Goal: Task Accomplishment & Management: Manage account settings

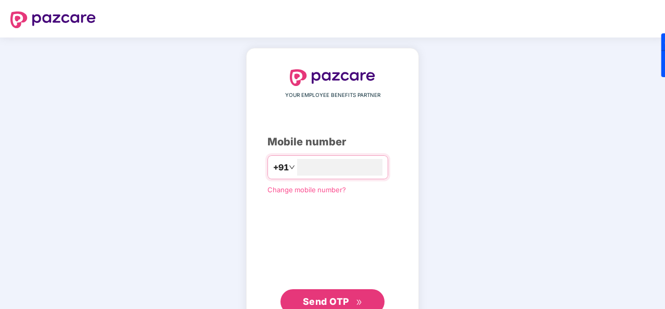
type input "**********"
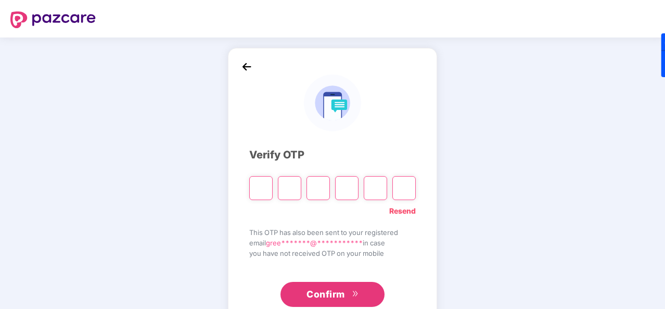
type input "*"
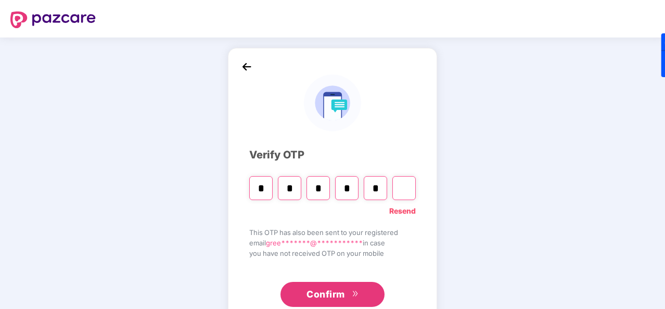
type input "*"
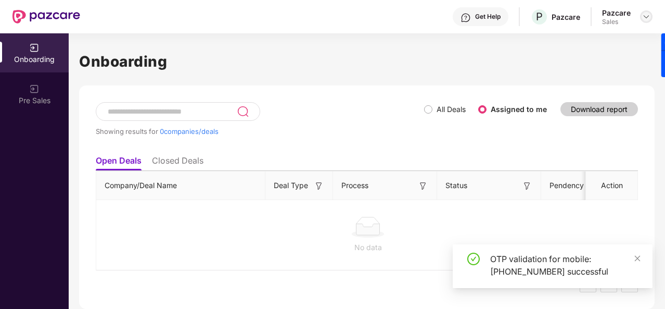
click at [642, 17] on img at bounding box center [646, 16] width 8 height 8
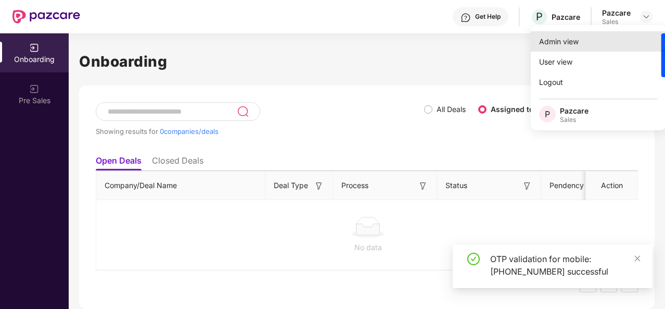
click at [594, 39] on div "Admin view" at bounding box center [598, 41] width 135 height 20
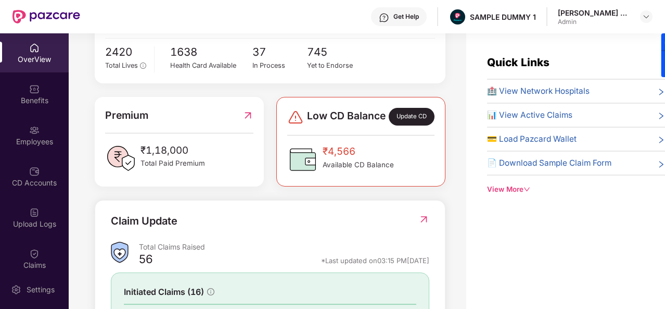
scroll to position [209, 0]
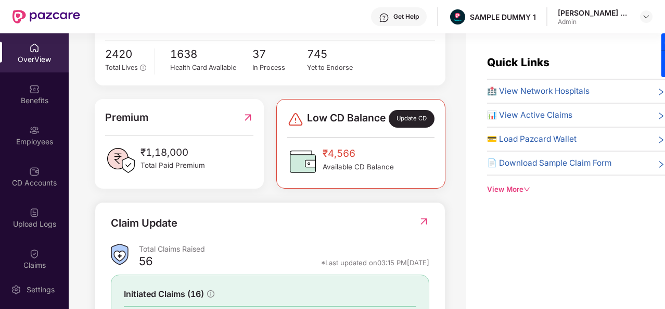
click at [511, 89] on span "🏥 View Network Hospitals" at bounding box center [538, 91] width 102 height 12
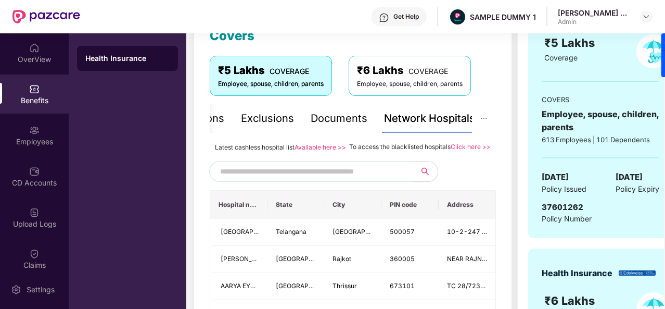
scroll to position [218, 0]
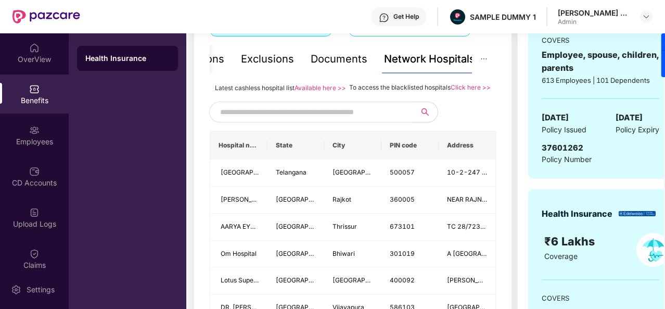
click at [362, 120] on input "text" at bounding box center [309, 112] width 178 height 16
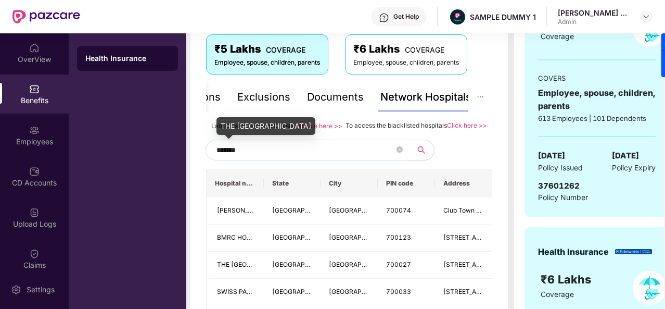
scroll to position [179, 0]
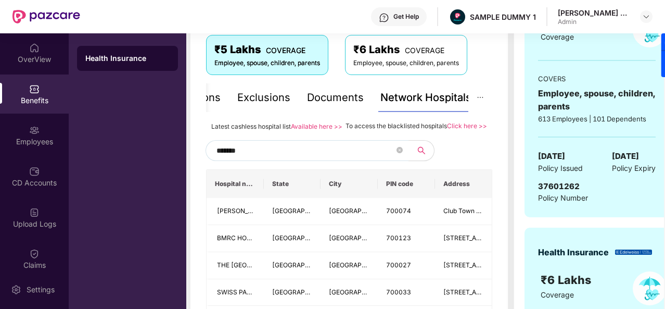
type input "*******"
click at [334, 104] on div "Documents" at bounding box center [335, 97] width 57 height 16
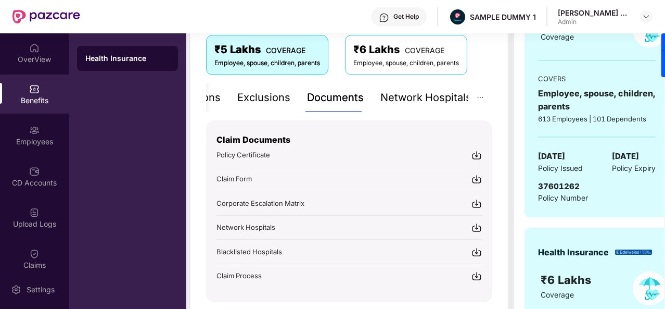
click at [270, 101] on div "Exclusions" at bounding box center [263, 97] width 53 height 16
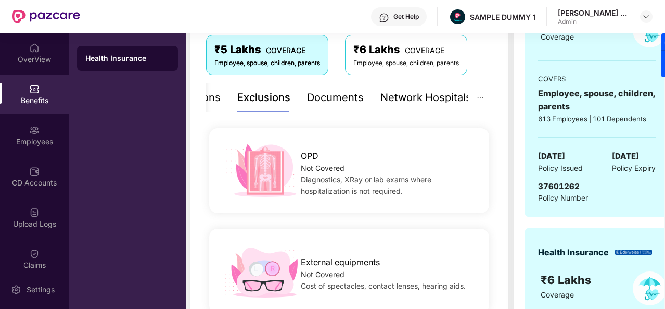
click at [224, 102] on div "Inclusions Exclusions Documents Network Hospitals" at bounding box center [321, 97] width 301 height 29
click at [215, 100] on div "Inclusions" at bounding box center [231, 97] width 50 height 16
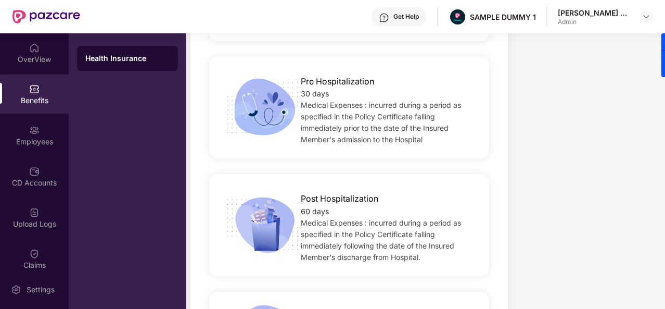
scroll to position [1065, 0]
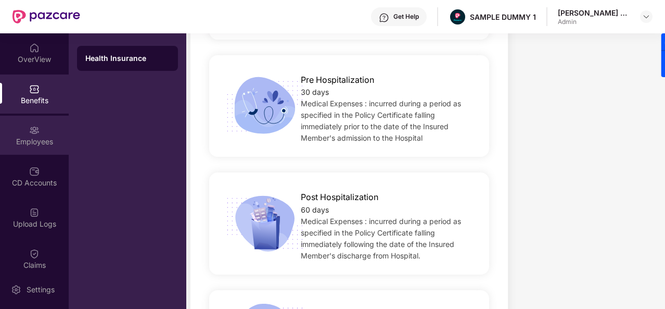
click at [46, 141] on div "Employees" at bounding box center [34, 141] width 69 height 10
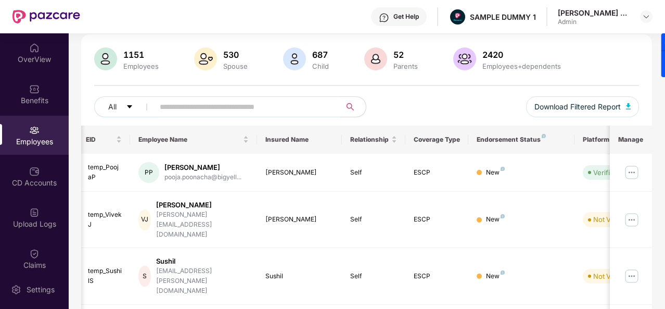
scroll to position [0, 0]
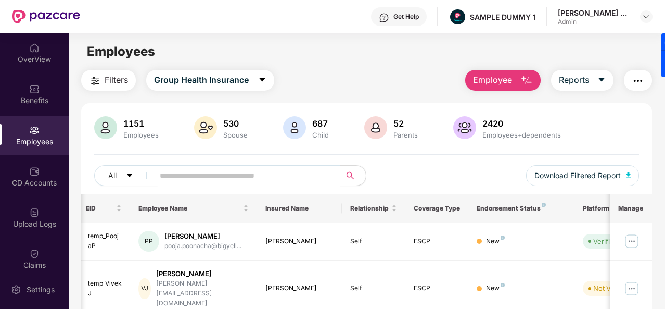
click at [528, 86] on img "button" at bounding box center [526, 80] width 12 height 12
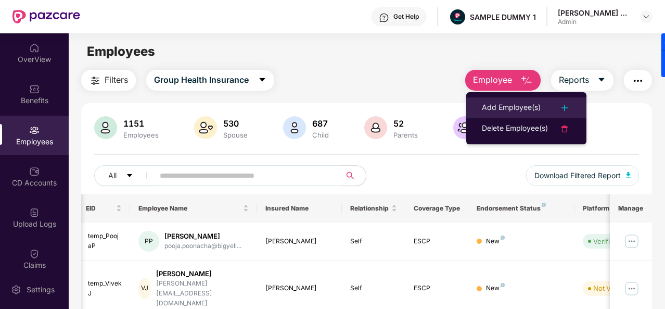
click at [520, 108] on div "Add Employee(s)" at bounding box center [511, 107] width 59 height 12
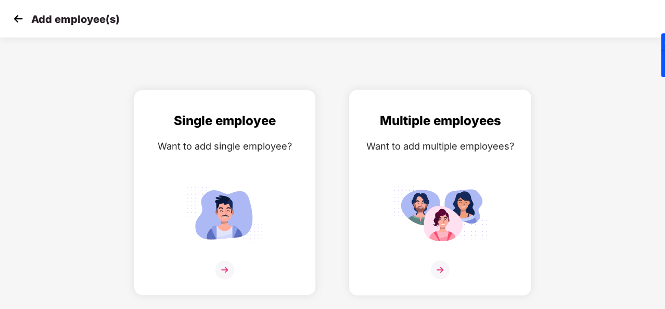
click at [438, 171] on div "Multiple employees Want to add multiple employees?" at bounding box center [440, 201] width 160 height 181
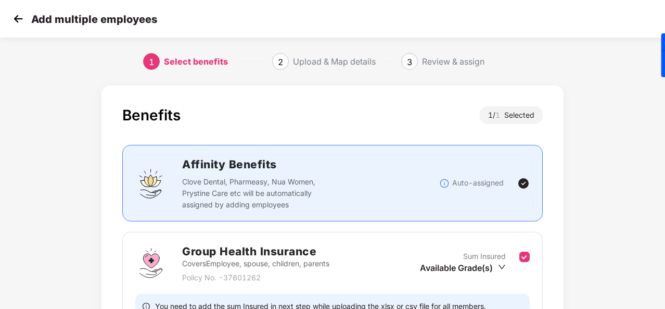
scroll to position [110, 0]
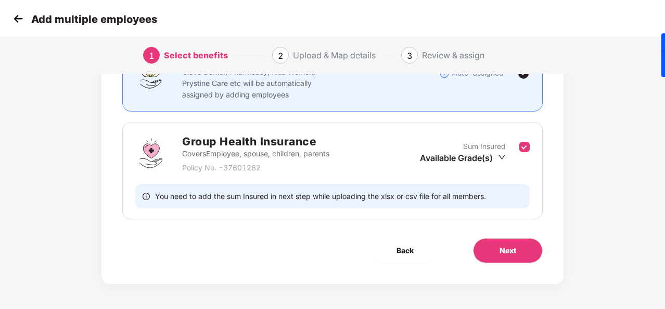
click at [475, 261] on div "Next" at bounding box center [507, 250] width 103 height 25
click at [481, 257] on button "Next" at bounding box center [508, 250] width 70 height 25
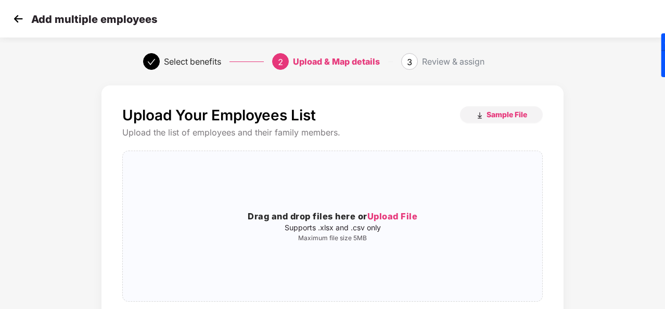
click at [15, 18] on img at bounding box center [18, 19] width 16 height 16
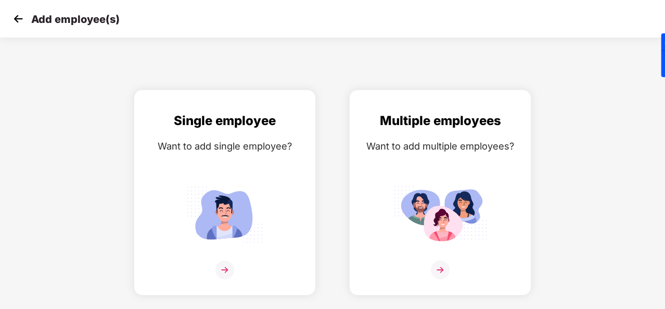
click at [15, 18] on img at bounding box center [18, 19] width 16 height 16
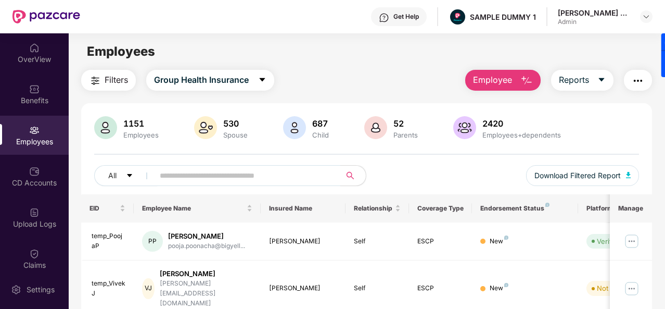
click at [39, 176] on div "CD Accounts" at bounding box center [34, 176] width 69 height 39
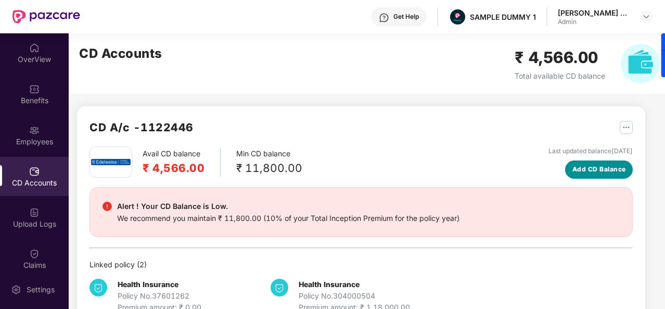
click at [618, 171] on span "Add CD Balance" at bounding box center [599, 169] width 54 height 10
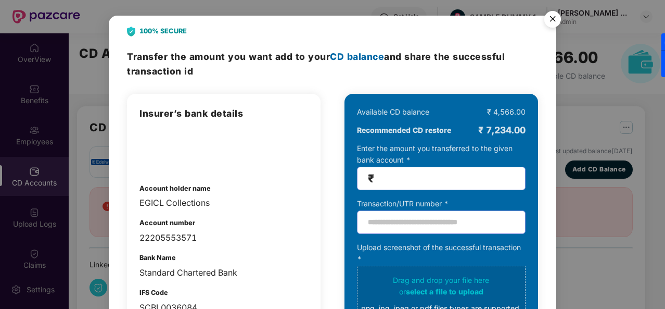
click at [555, 23] on img "Close" at bounding box center [552, 20] width 29 height 29
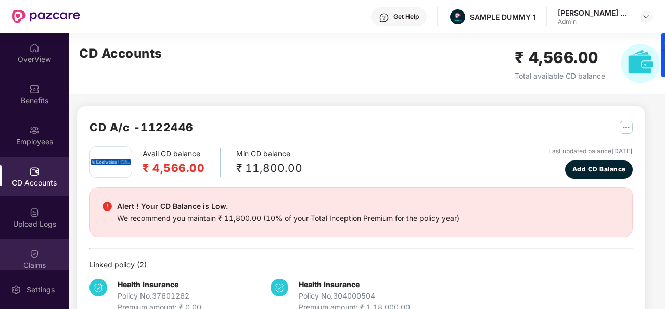
click at [29, 246] on div "Claims" at bounding box center [34, 258] width 69 height 39
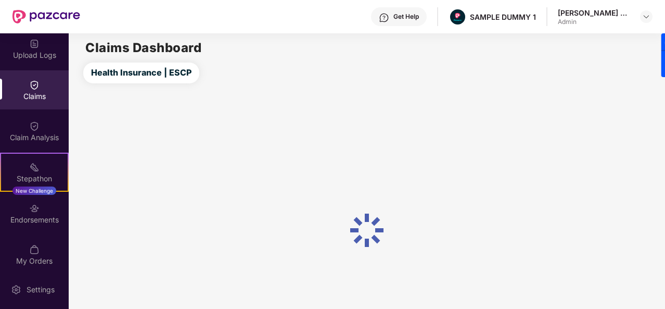
scroll to position [173, 0]
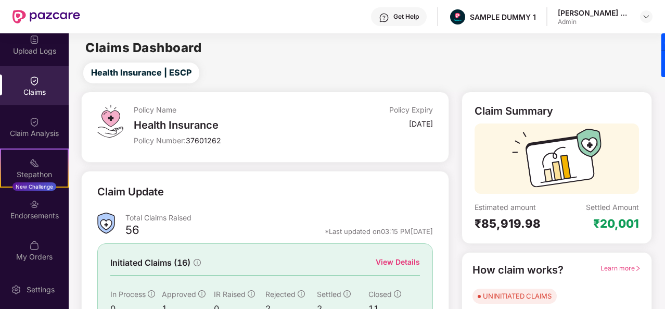
click at [396, 262] on div "View Details" at bounding box center [398, 261] width 44 height 11
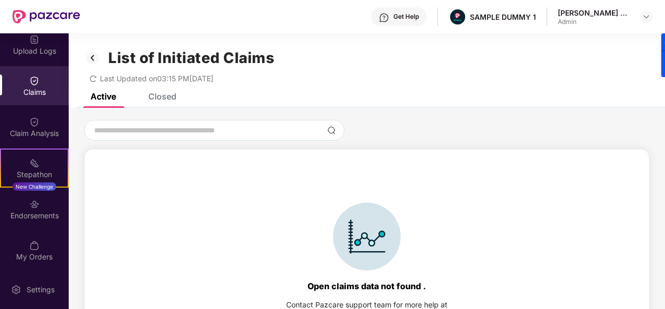
click at [171, 99] on div "Closed" at bounding box center [162, 96] width 28 height 10
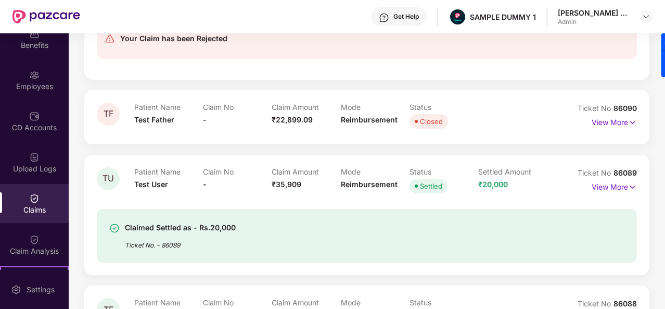
scroll to position [0, 0]
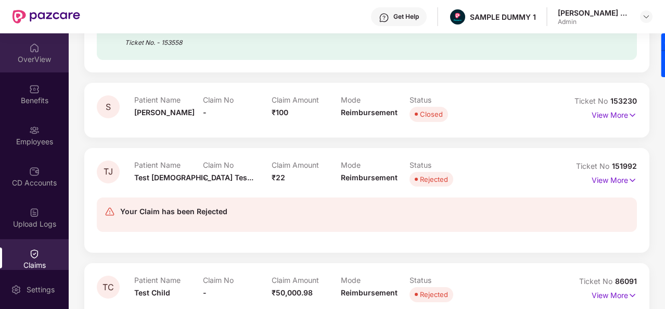
click at [33, 67] on div "OverView" at bounding box center [34, 52] width 69 height 39
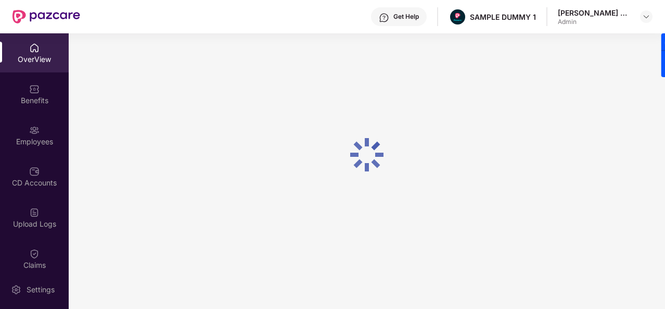
scroll to position [33, 0]
